Goal: Task Accomplishment & Management: Use online tool/utility

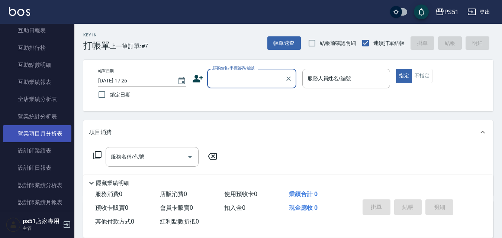
scroll to position [347, 0]
click at [56, 136] on link "設計師抽成報表" at bounding box center [37, 133] width 68 height 17
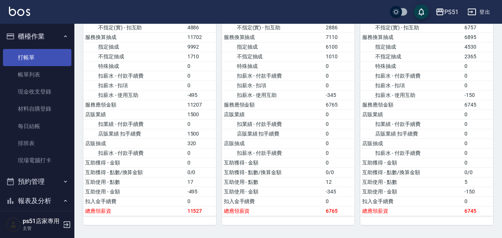
click at [31, 54] on link "打帳單" at bounding box center [37, 57] width 68 height 17
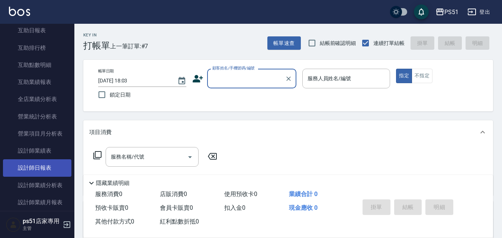
scroll to position [347, 0]
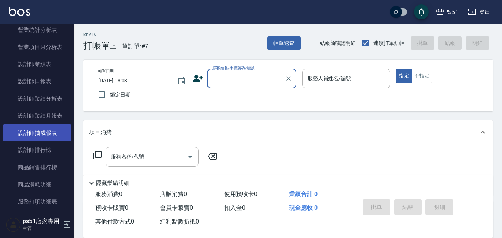
click at [57, 133] on link "設計師抽成報表" at bounding box center [37, 133] width 68 height 17
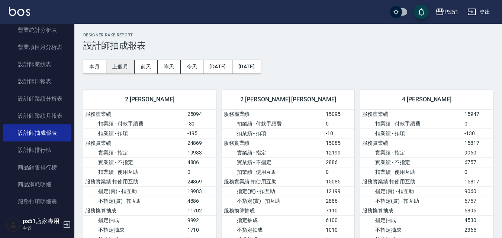
click at [111, 65] on button "上個月" at bounding box center [120, 67] width 28 height 14
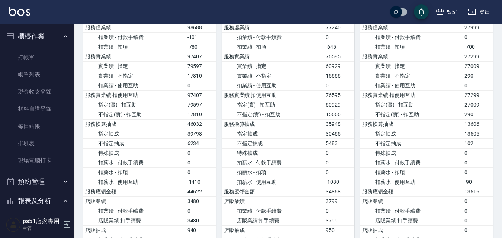
scroll to position [174, 0]
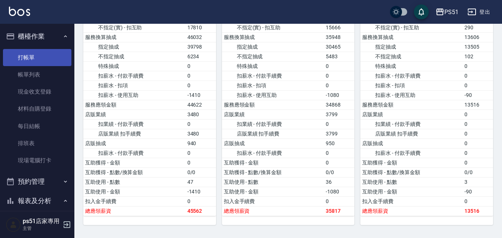
click at [39, 61] on link "打帳單" at bounding box center [37, 57] width 68 height 17
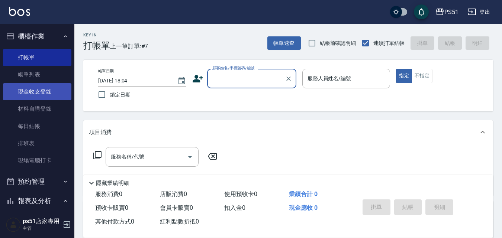
click at [56, 92] on link "現金收支登錄" at bounding box center [37, 91] width 68 height 17
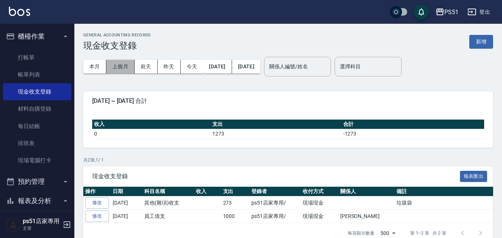
click at [125, 65] on button "上個月" at bounding box center [120, 67] width 28 height 14
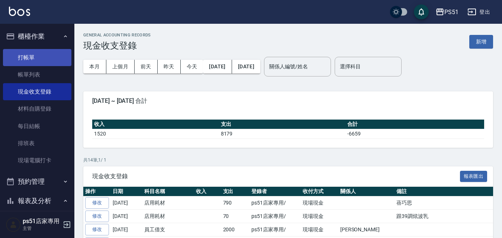
click at [33, 60] on link "打帳單" at bounding box center [37, 57] width 68 height 17
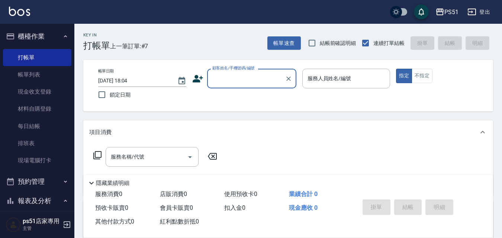
click at [230, 70] on label "顧客姓名/手機號碼/編號" at bounding box center [233, 68] width 42 height 6
click at [230, 72] on input "顧客姓名/手機號碼/編號" at bounding box center [246, 78] width 71 height 13
click at [228, 76] on input "顧客姓名/手機號碼/編號" at bounding box center [246, 78] width 71 height 13
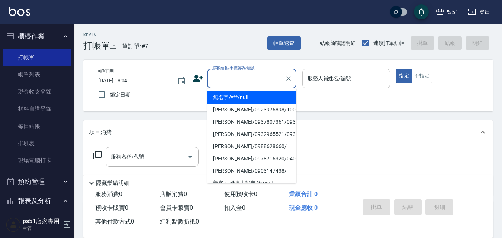
drag, startPoint x: 230, startPoint y: 97, endPoint x: 384, endPoint y: 85, distance: 154.1
click at [230, 97] on li "無名字/***/null" at bounding box center [251, 98] width 89 height 12
type input "無名字/***/null"
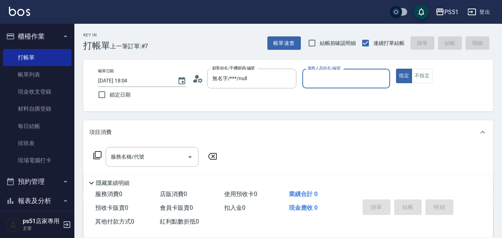
click at [350, 75] on input "服務人員姓名/編號" at bounding box center [346, 78] width 81 height 13
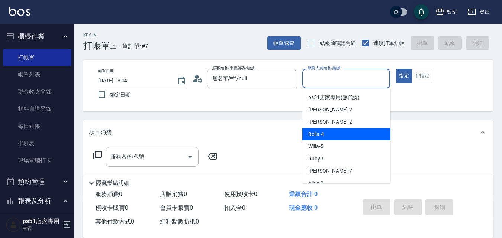
click at [327, 138] on div "Bella -4" at bounding box center [346, 134] width 88 height 12
type input "Bella-4"
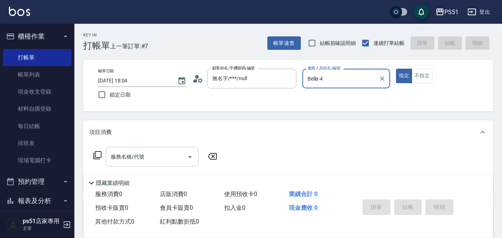
click at [146, 161] on input "服務名稱/代號" at bounding box center [146, 157] width 75 height 13
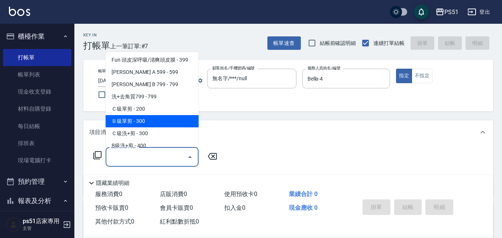
scroll to position [174, 0]
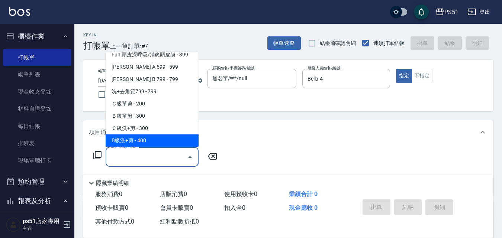
click at [146, 141] on span "B級洗+剪 - 400" at bounding box center [152, 141] width 93 height 12
type input "B級洗+剪(204)"
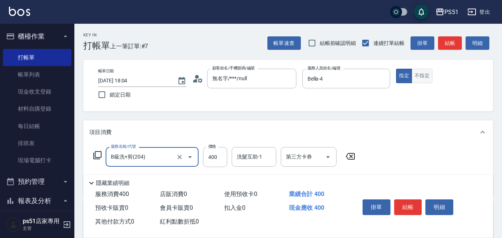
click at [421, 69] on button "不指定" at bounding box center [422, 76] width 21 height 15
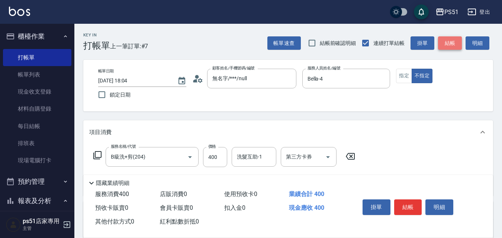
click at [454, 48] on button "結帳" at bounding box center [450, 43] width 24 height 14
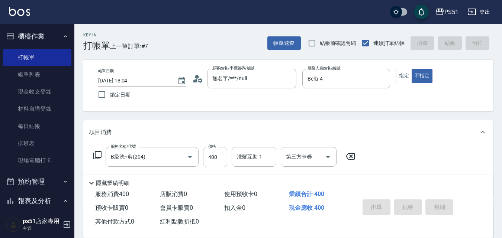
type input "[DATE] 18:06"
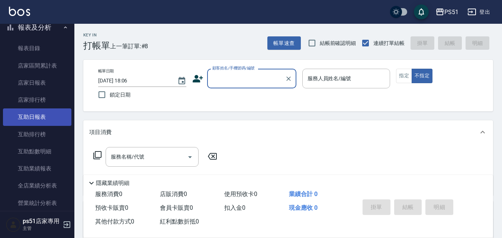
scroll to position [260, 0]
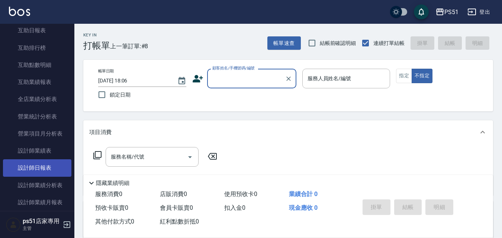
click at [52, 173] on link "設計師日報表" at bounding box center [37, 168] width 68 height 17
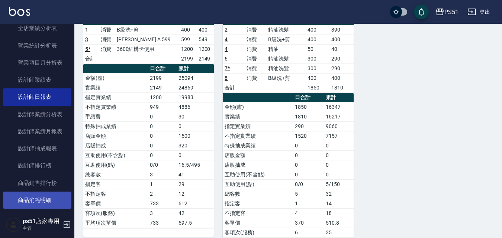
scroll to position [347, 0]
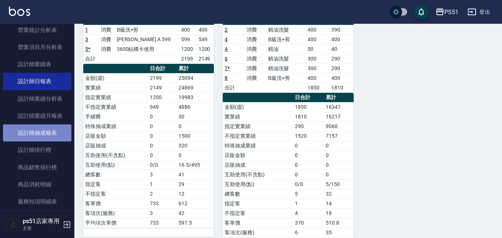
click at [51, 130] on link "設計師抽成報表" at bounding box center [37, 133] width 68 height 17
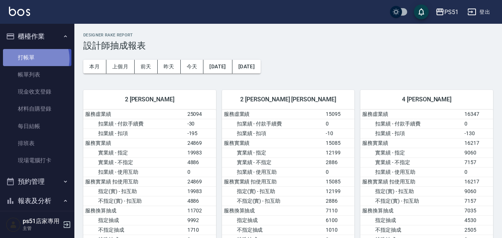
click at [31, 59] on link "打帳單" at bounding box center [37, 57] width 68 height 17
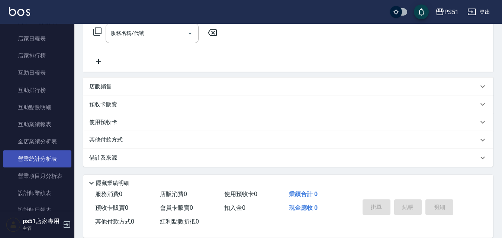
scroll to position [260, 0]
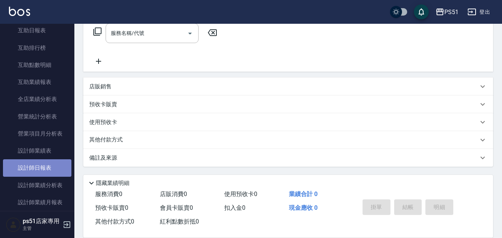
click at [51, 168] on link "設計師日報表" at bounding box center [37, 168] width 68 height 17
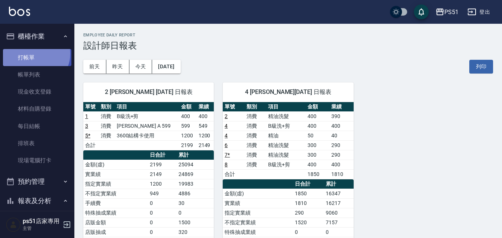
click at [35, 54] on link "打帳單" at bounding box center [37, 57] width 68 height 17
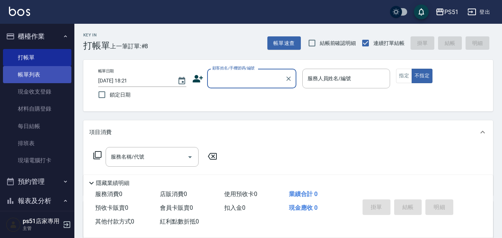
click at [42, 72] on link "帳單列表" at bounding box center [37, 74] width 68 height 17
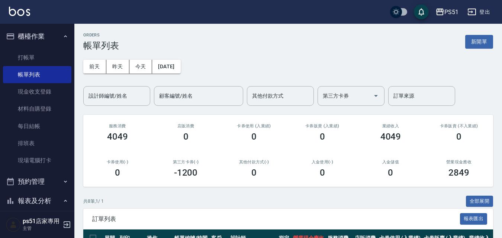
scroll to position [186, 0]
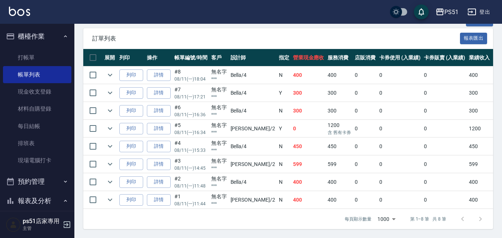
click at [166, 159] on link "詳情" at bounding box center [159, 165] width 24 height 12
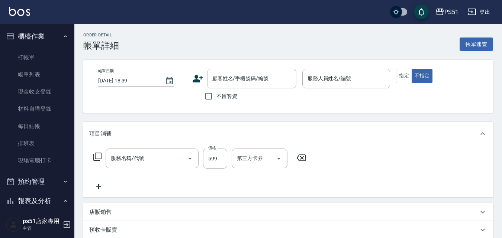
type input "[DATE] 14:45"
type input "[PERSON_NAME]-2"
type input "[PERSON_NAME] A 599(118)"
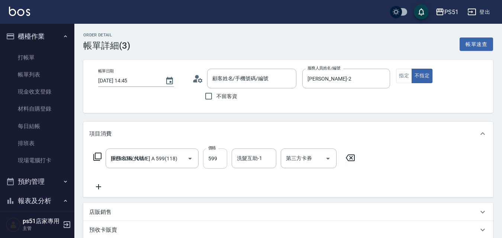
click at [218, 163] on input "599" at bounding box center [215, 159] width 24 height 20
type input "無名字/***/null"
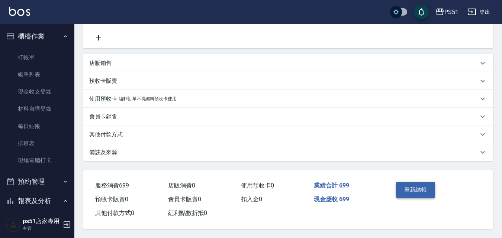
type input "699"
click at [423, 187] on button "重新結帳" at bounding box center [415, 190] width 39 height 16
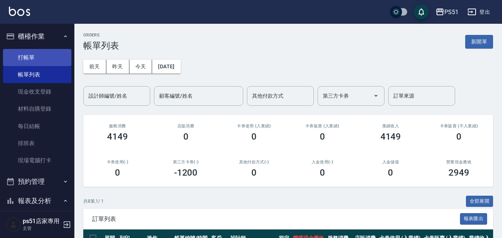
click at [50, 57] on link "打帳單" at bounding box center [37, 57] width 68 height 17
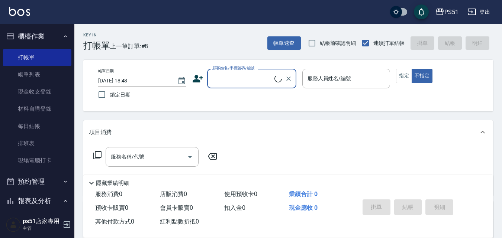
click at [243, 82] on input "顧客姓名/手機號碼/編號" at bounding box center [243, 78] width 64 height 13
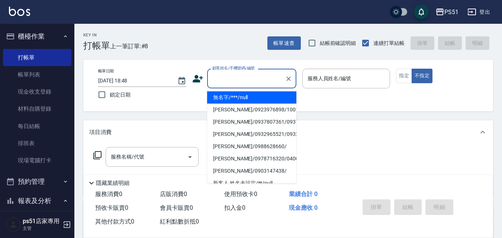
click at [247, 94] on li "無名字/***/null" at bounding box center [251, 98] width 89 height 12
type input "無名字/***/null"
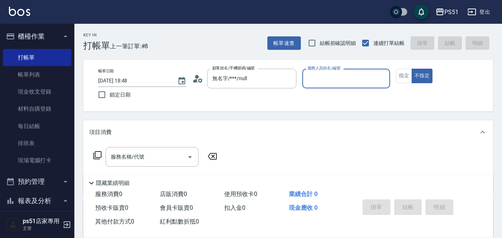
click at [347, 78] on input "服務人員姓名/編號" at bounding box center [346, 78] width 81 height 13
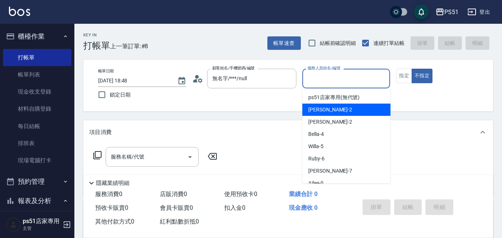
click at [346, 109] on div "[PERSON_NAME] -2" at bounding box center [346, 110] width 88 height 12
type input "[PERSON_NAME]-2"
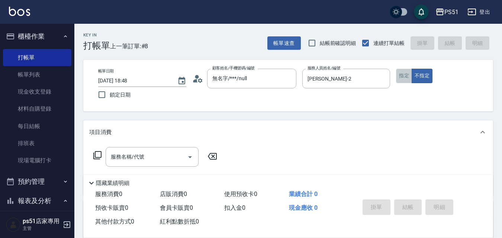
click at [405, 76] on button "指定" at bounding box center [404, 76] width 16 height 15
click at [132, 158] on div "服務名稱/代號 服務名稱/代號" at bounding box center [152, 157] width 93 height 20
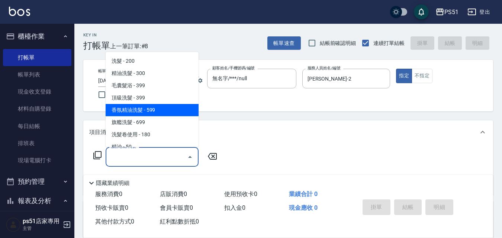
scroll to position [260, 0]
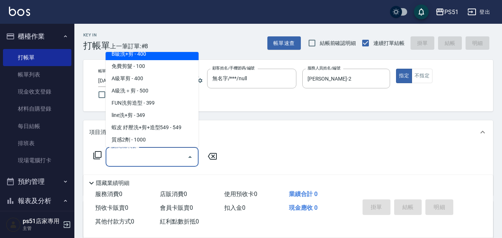
click at [166, 58] on span "B級洗+剪 - 400" at bounding box center [152, 54] width 93 height 12
type input "B級洗+剪(204)"
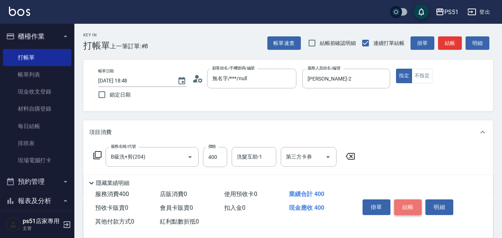
click at [411, 203] on button "結帳" at bounding box center [408, 208] width 28 height 16
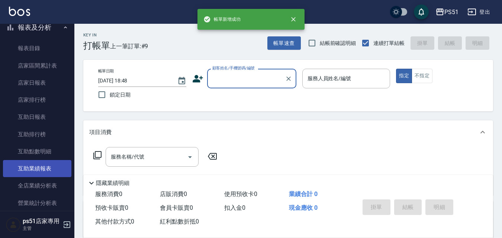
scroll to position [347, 0]
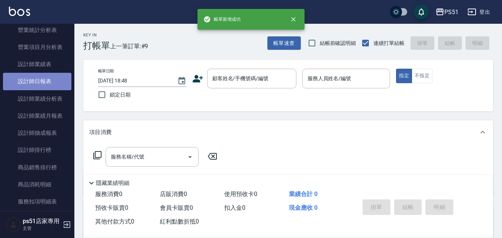
click at [47, 82] on link "設計師日報表" at bounding box center [37, 81] width 68 height 17
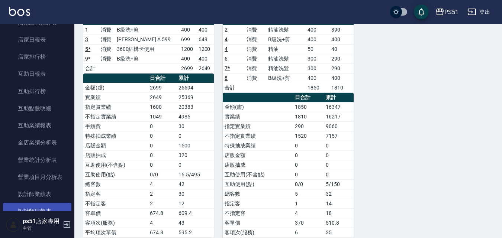
scroll to position [174, 0]
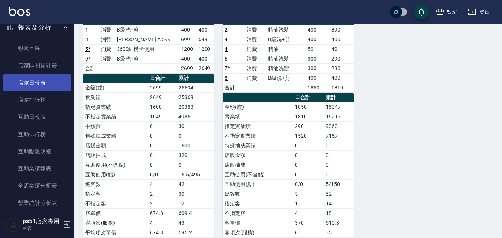
click at [57, 77] on link "店家日報表" at bounding box center [37, 82] width 68 height 17
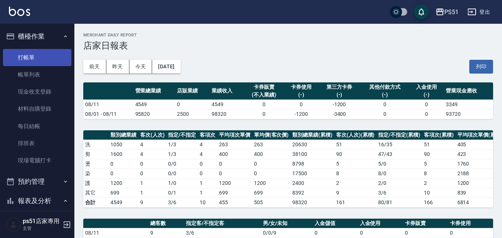
click at [32, 54] on link "打帳單" at bounding box center [37, 57] width 68 height 17
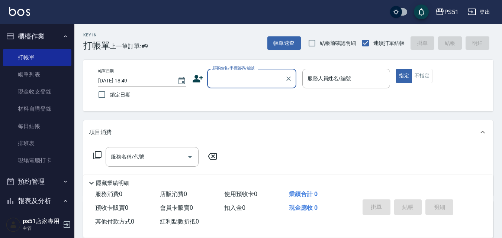
click at [232, 83] on input "顧客姓名/手機號碼/編號" at bounding box center [246, 78] width 71 height 13
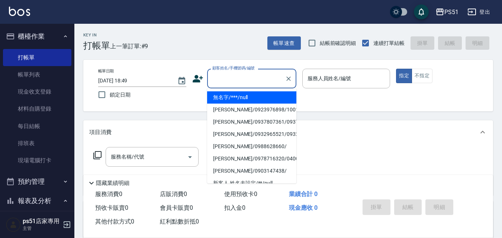
click at [282, 96] on li "無名字/***/null" at bounding box center [251, 98] width 89 height 12
type input "無名字/***/null"
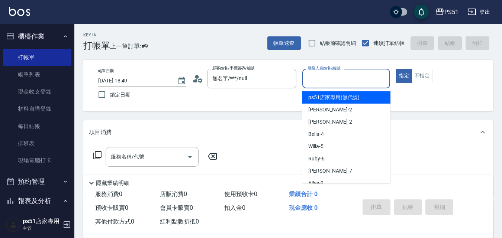
click at [330, 74] on input "服務人員姓名/編號" at bounding box center [346, 78] width 81 height 13
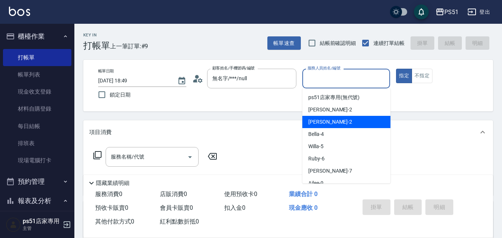
click at [347, 125] on div "[PERSON_NAME] -2" at bounding box center [346, 122] width 88 height 12
type input "[PERSON_NAME]-2"
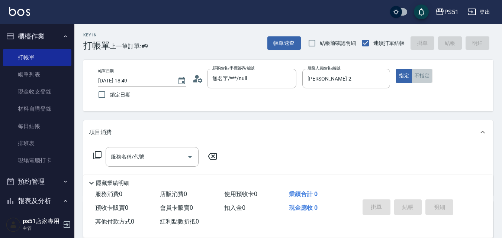
click at [420, 70] on button "不指定" at bounding box center [422, 76] width 21 height 15
click at [97, 151] on icon at bounding box center [97, 155] width 9 height 9
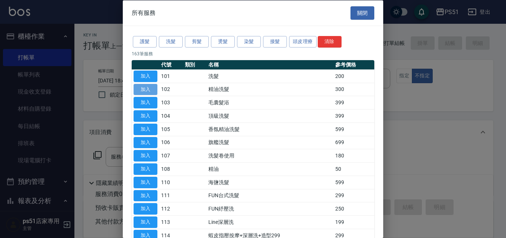
click at [157, 88] on button "加入" at bounding box center [146, 90] width 24 height 12
type input "精油洗髮(102)"
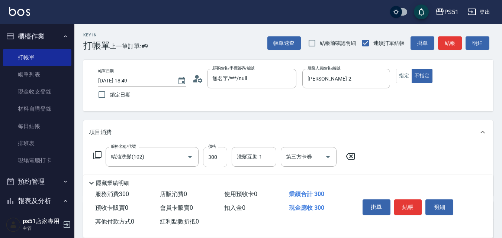
click at [222, 157] on input "300" at bounding box center [215, 157] width 24 height 20
type input "450"
click at [409, 203] on button "結帳" at bounding box center [408, 208] width 28 height 16
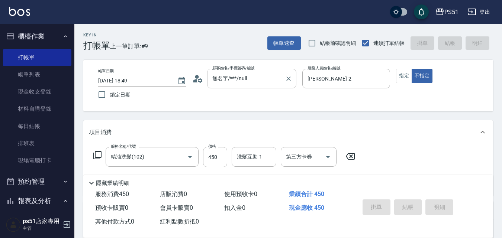
type input "[DATE] 19:09"
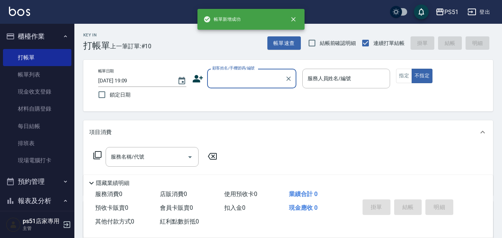
click at [241, 81] on input "顧客姓名/手機號碼/編號" at bounding box center [246, 78] width 71 height 13
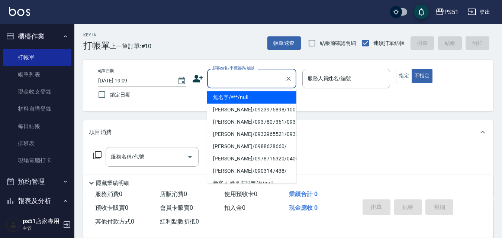
click at [246, 96] on li "無名字/***/null" at bounding box center [251, 98] width 89 height 12
type input "無名字/***/null"
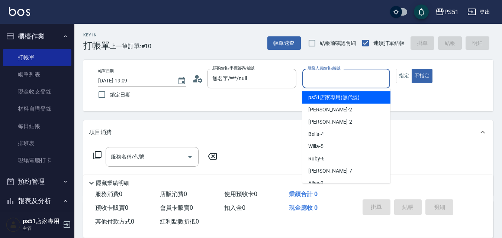
click at [333, 84] on input "服務人員姓名/編號" at bounding box center [346, 78] width 81 height 13
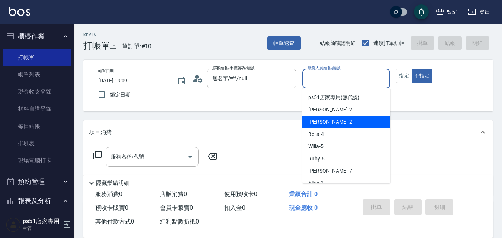
click at [353, 123] on div "[PERSON_NAME] -2" at bounding box center [346, 122] width 88 height 12
type input "[PERSON_NAME]-2"
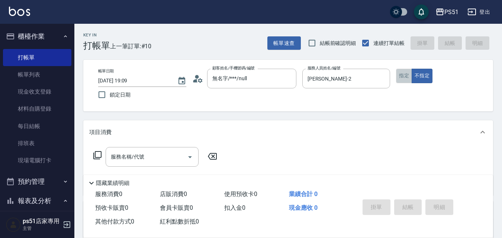
click at [406, 75] on button "指定" at bounding box center [404, 76] width 16 height 15
click at [100, 156] on icon at bounding box center [97, 155] width 9 height 9
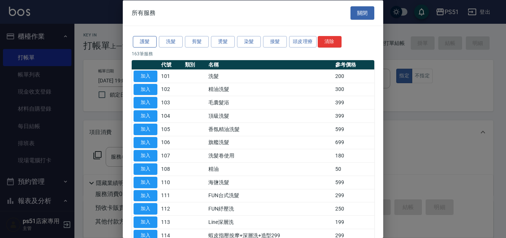
click at [141, 37] on button "護髮" at bounding box center [145, 42] width 24 height 12
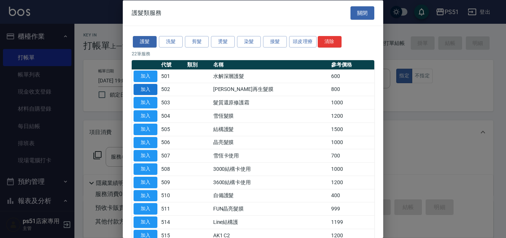
click at [149, 86] on button "加入" at bounding box center [146, 90] width 24 height 12
type input "[PERSON_NAME]再生髮膜(502)"
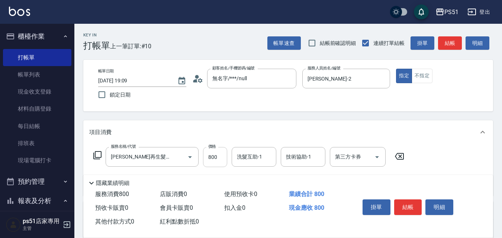
click at [222, 152] on input "800" at bounding box center [215, 157] width 24 height 20
type input "1500"
click at [416, 200] on button "結帳" at bounding box center [408, 208] width 28 height 16
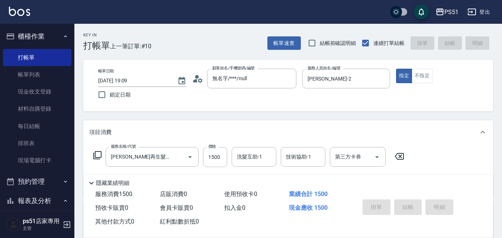
type input "[DATE] 19:10"
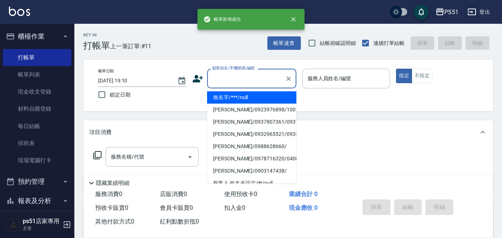
click at [256, 76] on input "顧客姓名/手機號碼/編號" at bounding box center [246, 78] width 71 height 13
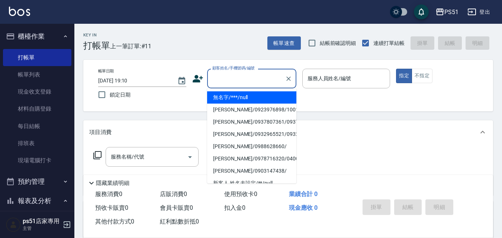
click at [254, 95] on li "無名字/***/null" at bounding box center [251, 98] width 89 height 12
type input "無名字/***/null"
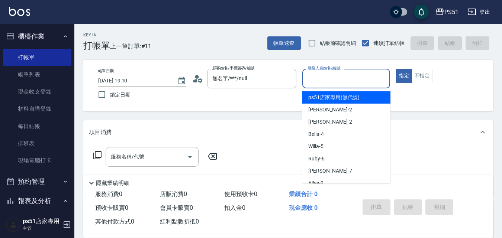
click at [359, 85] on input "服務人員姓名/編號" at bounding box center [346, 78] width 81 height 13
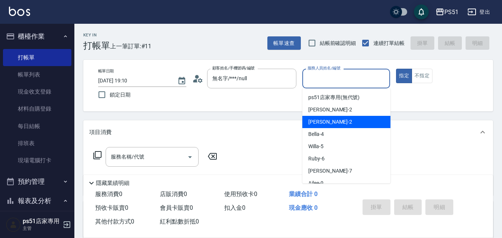
click at [356, 125] on div "[PERSON_NAME] -2" at bounding box center [346, 122] width 88 height 12
type input "[PERSON_NAME]-2"
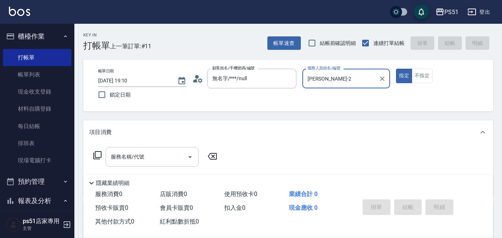
click at [145, 159] on input "服務名稱/代號" at bounding box center [146, 157] width 75 height 13
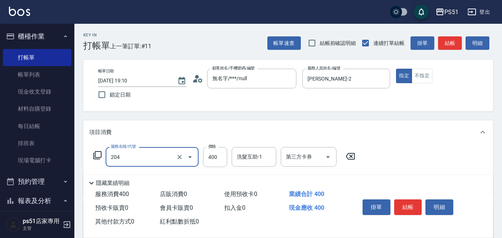
type input "B級洗+剪(204)"
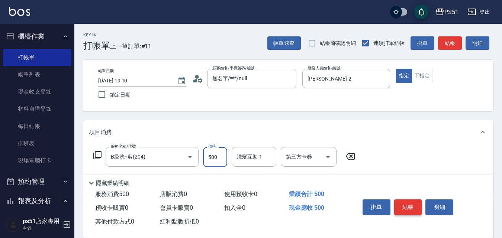
type input "500"
click at [401, 204] on button "結帳" at bounding box center [408, 208] width 28 height 16
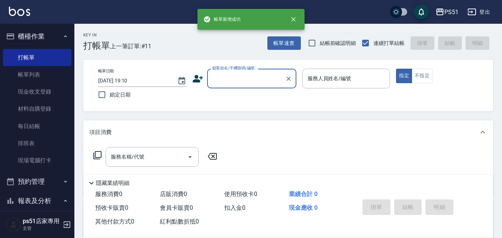
click at [270, 80] on input "顧客姓名/手機號碼/編號" at bounding box center [246, 78] width 71 height 13
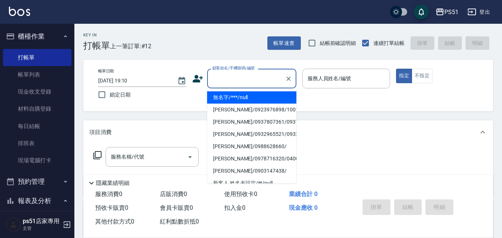
click at [267, 93] on li "無名字/***/null" at bounding box center [251, 98] width 89 height 12
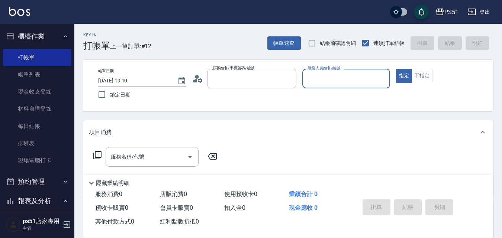
type input "無名字/***/null"
click at [332, 77] on input "服務人員姓名/編號" at bounding box center [346, 78] width 81 height 13
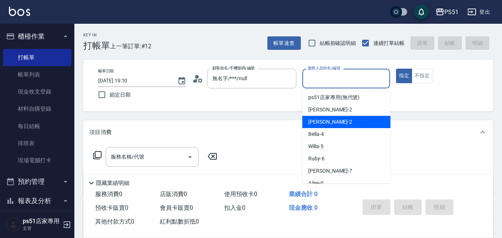
click at [347, 118] on div "[PERSON_NAME] -2" at bounding box center [346, 122] width 88 height 12
type input "[PERSON_NAME]-2"
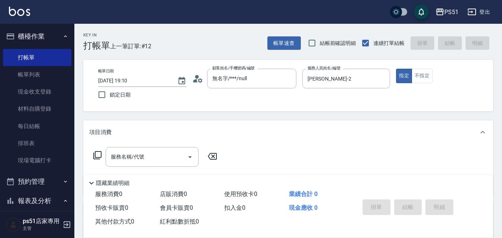
click at [101, 151] on icon at bounding box center [97, 155] width 9 height 9
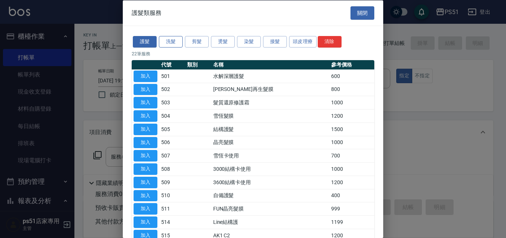
click at [170, 41] on button "洗髮" at bounding box center [171, 42] width 24 height 12
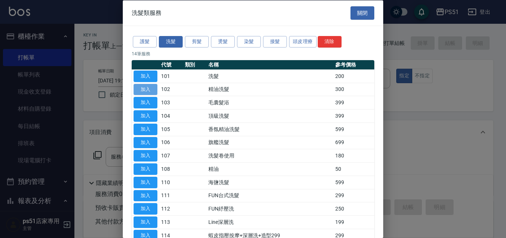
click at [149, 89] on button "加入" at bounding box center [146, 90] width 24 height 12
type input "精油洗髮(102)"
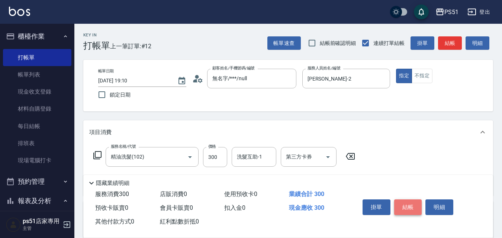
click at [410, 206] on button "結帳" at bounding box center [408, 208] width 28 height 16
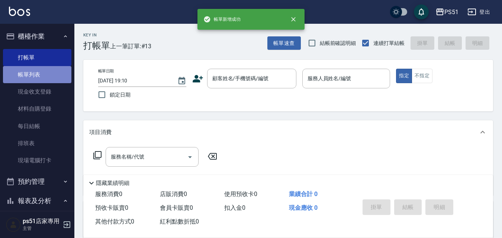
click at [59, 72] on link "帳單列表" at bounding box center [37, 74] width 68 height 17
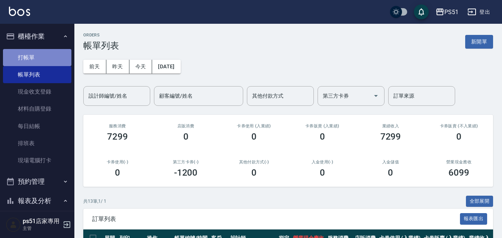
click at [44, 59] on link "打帳單" at bounding box center [37, 57] width 68 height 17
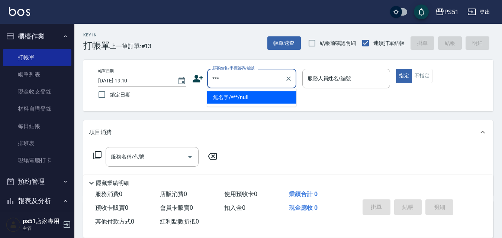
type input "無名字/***/null"
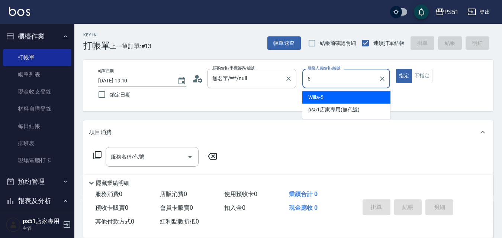
type input "Willa-5"
type button "true"
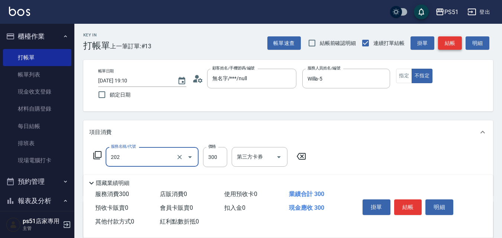
type input "Ｂ級單剪(202)"
click at [446, 39] on button "結帳" at bounding box center [450, 43] width 24 height 14
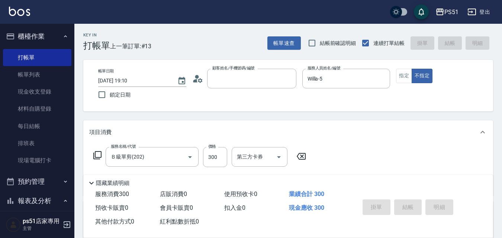
type input "[DATE] 19:25"
type input "*"
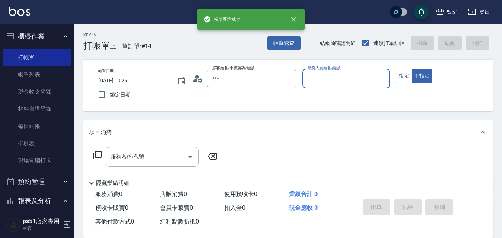
type input "無名字/***/null"
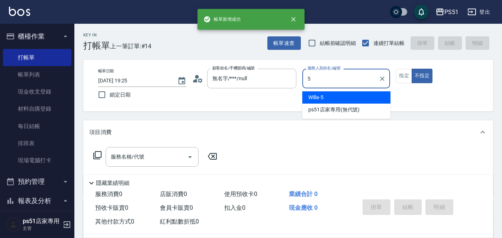
type input "Willa-5"
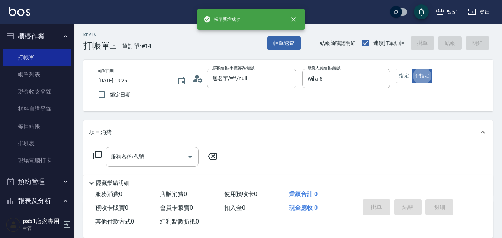
type button "false"
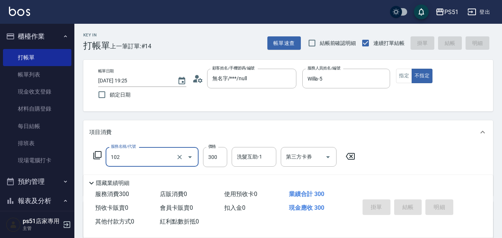
type input "102"
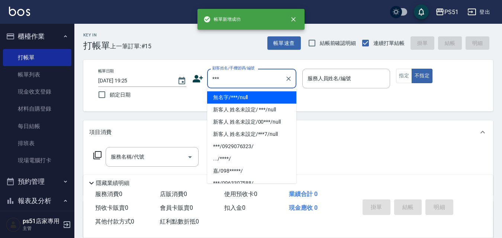
type input "無名字/***/null"
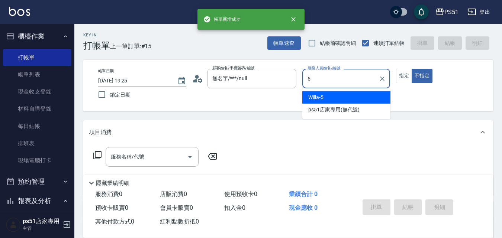
type input "Willa-5"
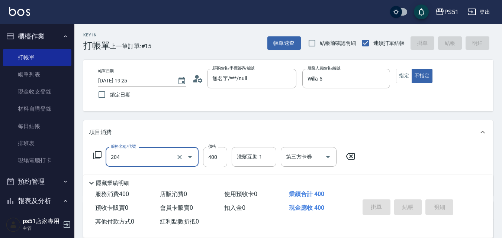
type input "204"
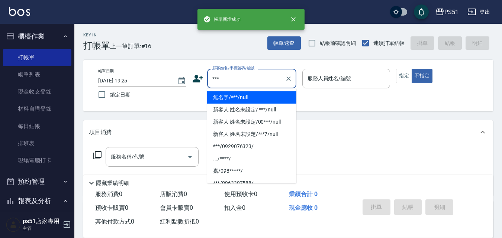
type input "無名字/***/null"
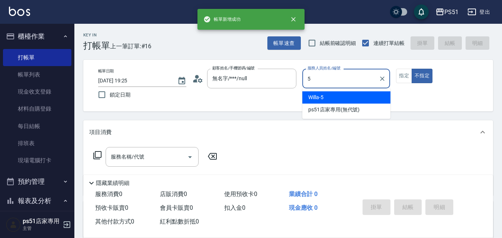
type input "Willa-5"
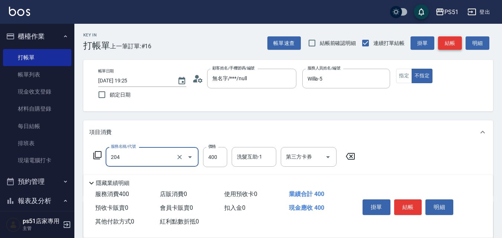
type input "B級洗+剪(204)"
click at [446, 39] on button "結帳" at bounding box center [450, 43] width 24 height 14
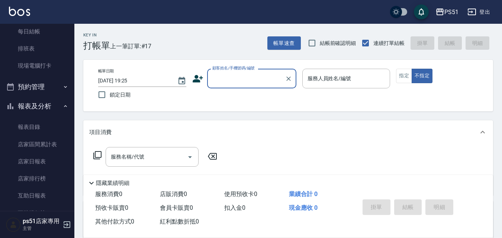
scroll to position [260, 0]
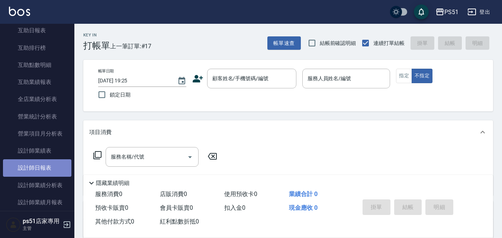
click at [55, 163] on link "設計師日報表" at bounding box center [37, 168] width 68 height 17
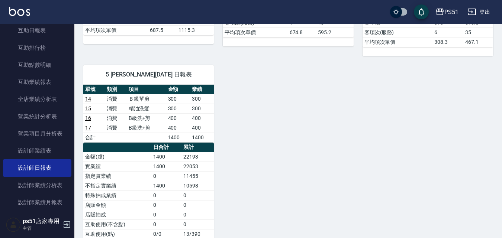
scroll to position [174, 0]
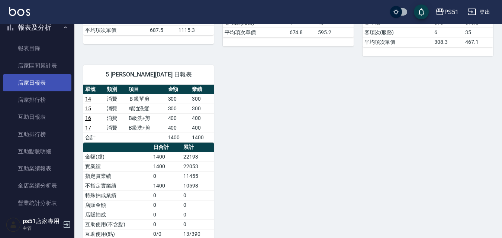
click at [45, 76] on link "店家日報表" at bounding box center [37, 82] width 68 height 17
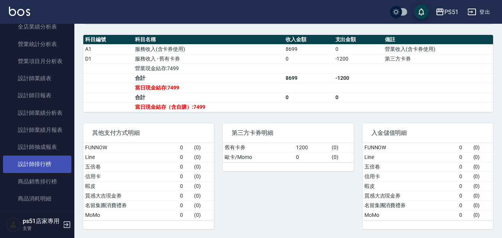
scroll to position [347, 0]
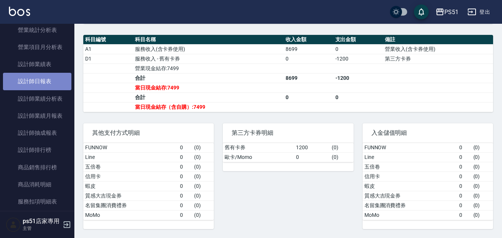
click at [54, 81] on link "設計師日報表" at bounding box center [37, 81] width 68 height 17
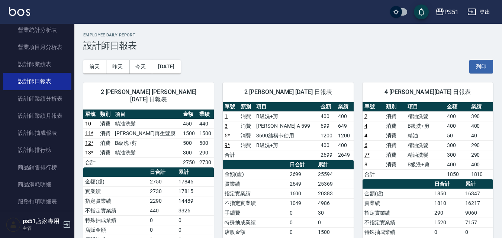
click at [228, 144] on link "9 *" at bounding box center [227, 145] width 5 height 6
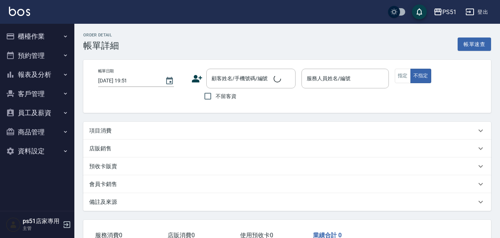
type input "[DATE] 18:48"
type input "[PERSON_NAME]-2"
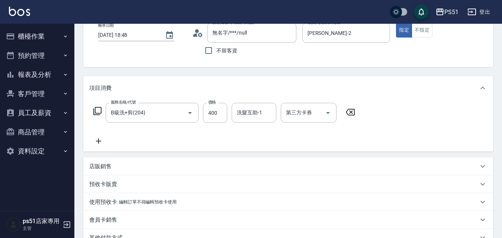
type input "無名字/***/null"
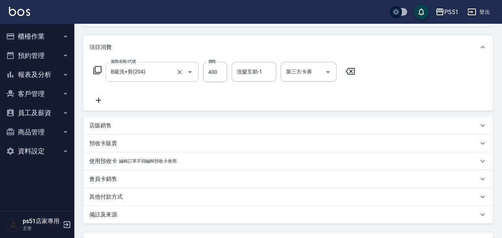
click at [163, 76] on input "B級洗+剪(204)" at bounding box center [141, 71] width 65 height 13
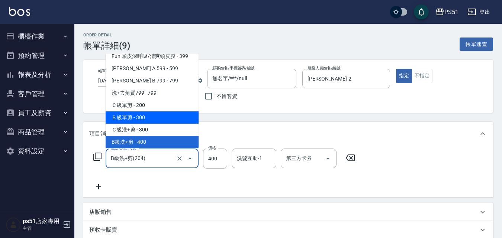
scroll to position [260, 0]
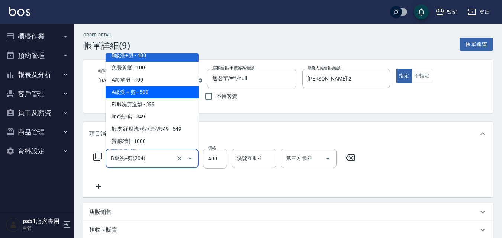
click at [158, 91] on span "A級洗＋剪 - 500" at bounding box center [152, 92] width 93 height 12
type input "A級洗＋剪(207)"
type input "500"
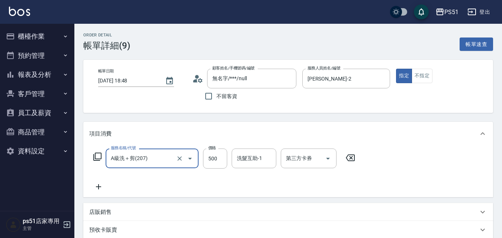
scroll to position [153, 0]
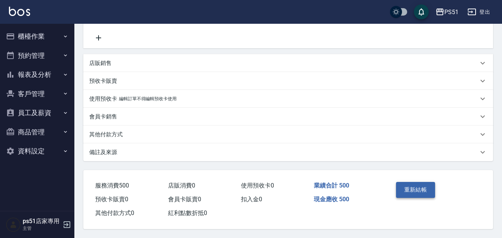
click at [428, 190] on button "重新結帳" at bounding box center [415, 190] width 39 height 16
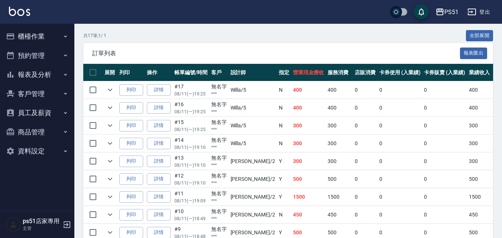
scroll to position [347, 0]
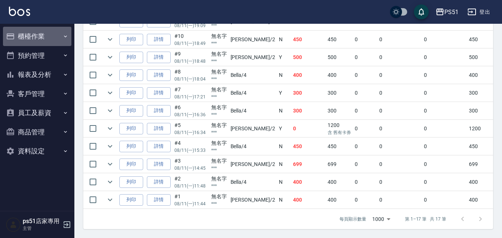
click at [49, 36] on button "櫃檯作業" at bounding box center [37, 36] width 68 height 19
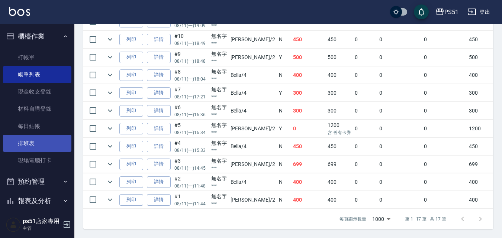
scroll to position [85, 0]
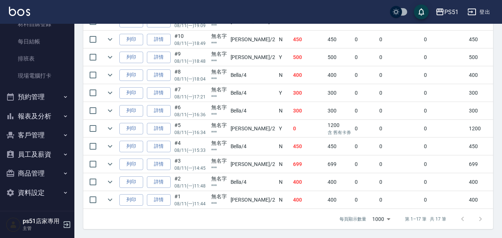
click at [55, 113] on button "報表及分析" at bounding box center [37, 116] width 68 height 19
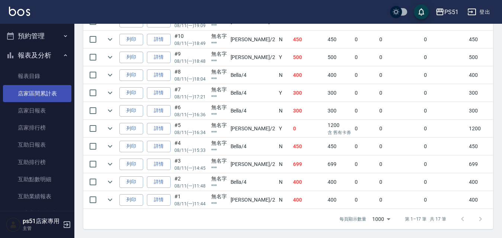
scroll to position [172, 0]
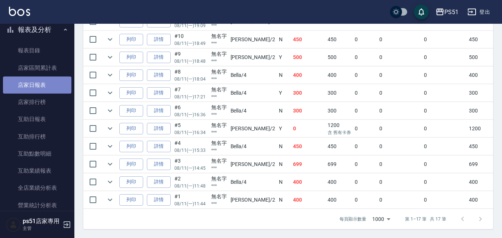
click at [44, 87] on link "店家日報表" at bounding box center [37, 85] width 68 height 17
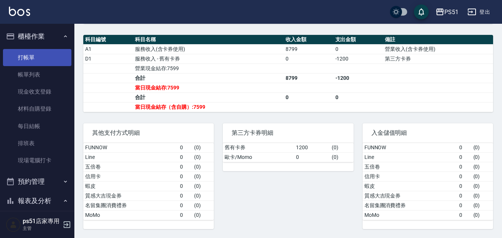
scroll to position [56, 0]
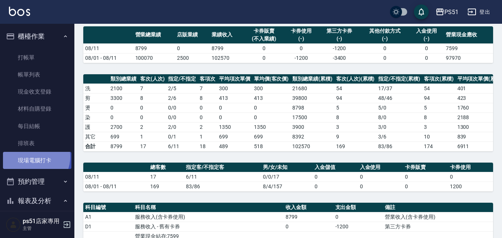
click at [32, 157] on link "現場電腦打卡" at bounding box center [37, 160] width 68 height 17
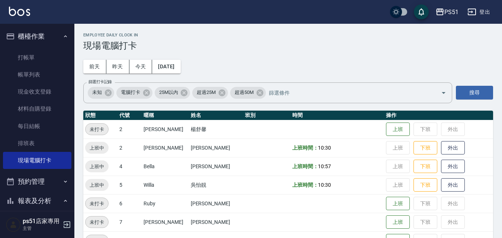
click at [423, 150] on button "下班" at bounding box center [426, 148] width 24 height 13
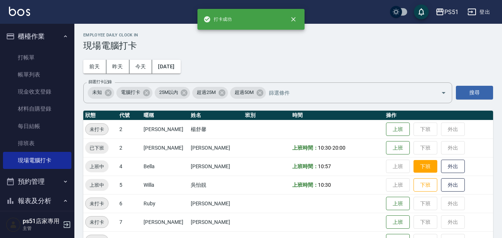
click at [424, 166] on button "下班" at bounding box center [426, 166] width 24 height 13
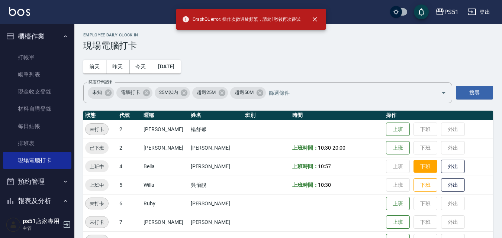
click at [419, 167] on button "下班" at bounding box center [426, 166] width 24 height 13
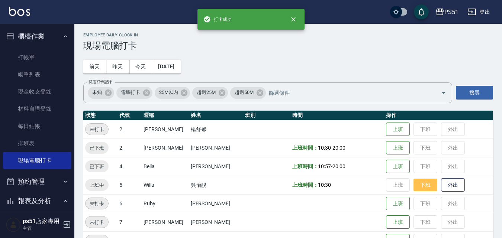
click at [419, 186] on button "下班" at bounding box center [426, 185] width 24 height 13
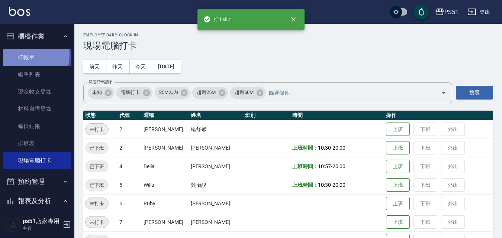
click at [23, 55] on link "打帳單" at bounding box center [37, 57] width 68 height 17
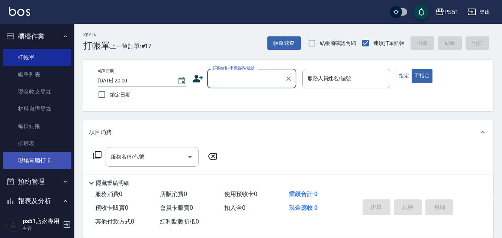
click at [37, 161] on link "現場電腦打卡" at bounding box center [37, 160] width 68 height 17
